Goal: Complete application form

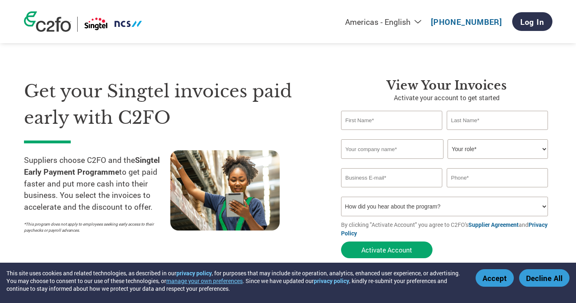
select select "en-[GEOGRAPHIC_DATA]"
click at [389, 118] on input "text" at bounding box center [392, 120] width 102 height 19
type input "[PERSON_NAME]"
type input "foong"
type input "[PERSON_NAME][EMAIL_ADDRESS][DOMAIN_NAME]"
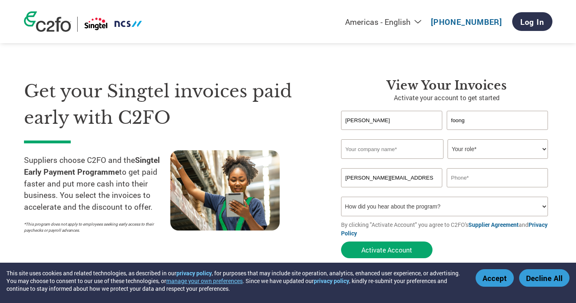
click at [390, 149] on input "text" at bounding box center [392, 149] width 102 height 20
type input "Drew & [PERSON_NAME] LLC"
type input "83530381"
click at [540, 146] on select "Your role* CFO Controller Credit Manager Finance Director Treasurer CEO Preside…" at bounding box center [498, 149] width 100 height 20
select select "OTHER"
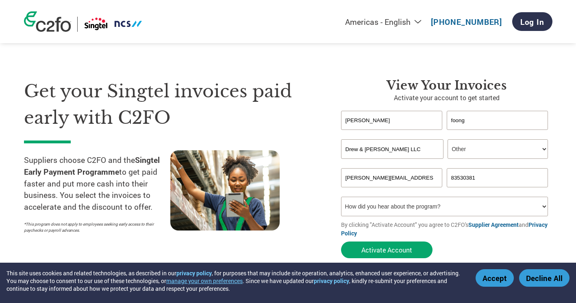
click at [448, 139] on select "Your role* CFO Controller Credit Manager Finance Director Treasurer CEO Preside…" at bounding box center [498, 149] width 100 height 20
click at [542, 206] on select "How did you hear about the program? Received a letter Email Social Media Online…" at bounding box center [444, 206] width 207 height 20
select select "Email"
click at [341, 196] on select "How did you hear about the program? Received a letter Email Social Media Online…" at bounding box center [444, 206] width 207 height 20
click at [399, 251] on button "Activate Account" at bounding box center [387, 249] width 92 height 17
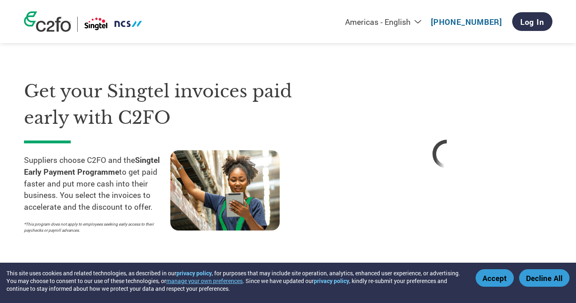
select select "en-[GEOGRAPHIC_DATA]"
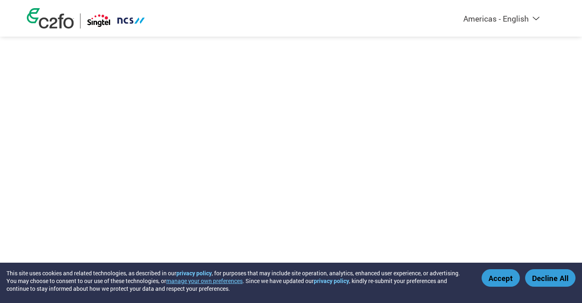
select select "en-[GEOGRAPHIC_DATA]"
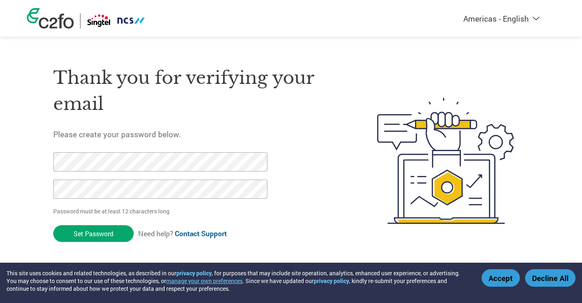
click at [36, 146] on div "Thank you for verifying your email Please create your password below. Password …" at bounding box center [291, 161] width 529 height 216
click at [99, 236] on input "Set Password" at bounding box center [93, 233] width 81 height 17
